Goal: Task Accomplishment & Management: Manage account settings

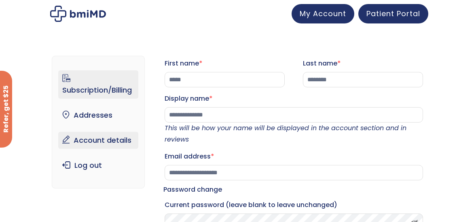
click at [87, 89] on link "Subscription/Billing" at bounding box center [98, 84] width 80 height 28
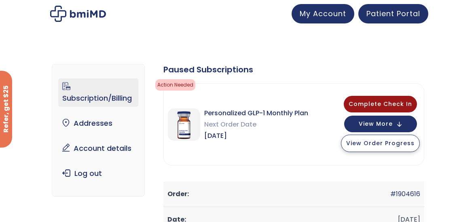
click at [393, 143] on span "View Order Progress" at bounding box center [380, 143] width 68 height 8
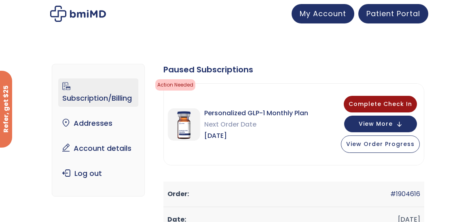
click at [95, 99] on link "Subscription/Billing" at bounding box center [98, 93] width 80 height 28
